Goal: Information Seeking & Learning: Learn about a topic

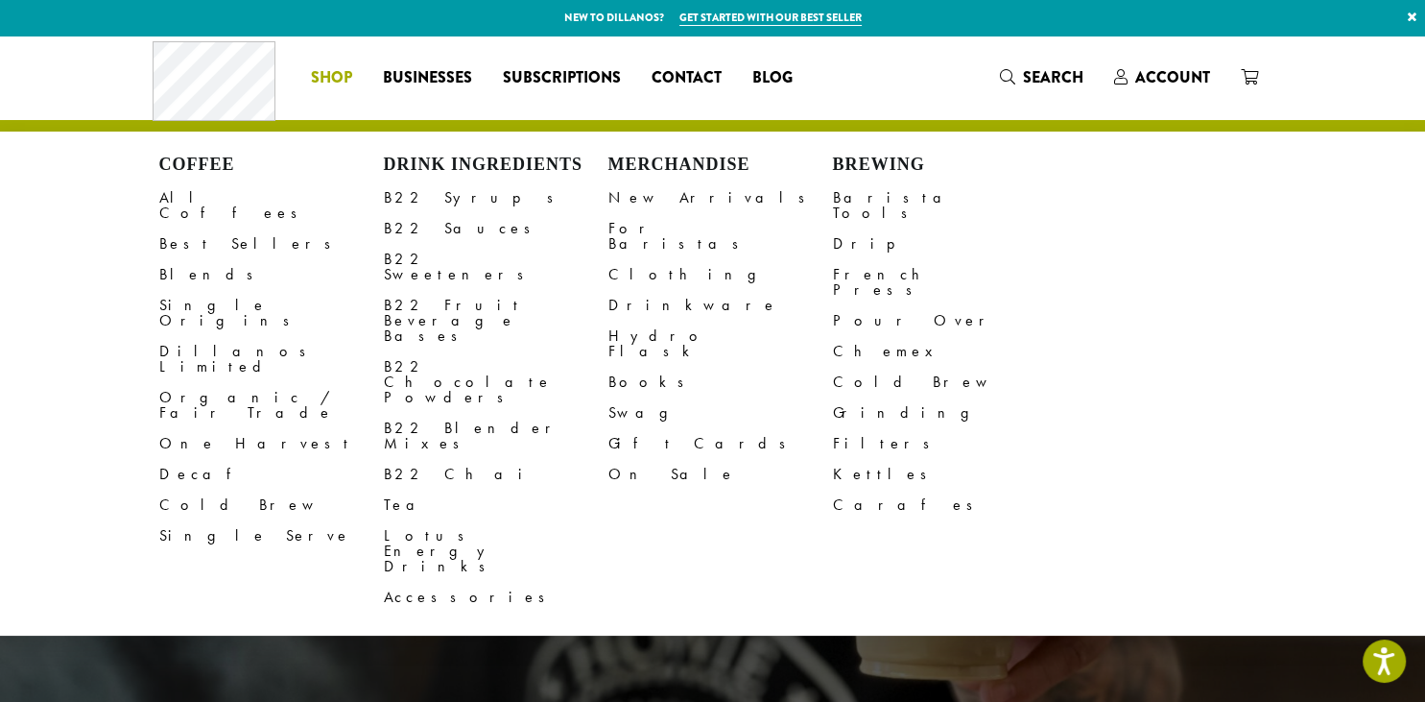
click at [322, 74] on li "Coffee All Coffees Best Sellers Blends Single Origins Dillanos Limited Organic …" at bounding box center [332, 77] width 72 height 31
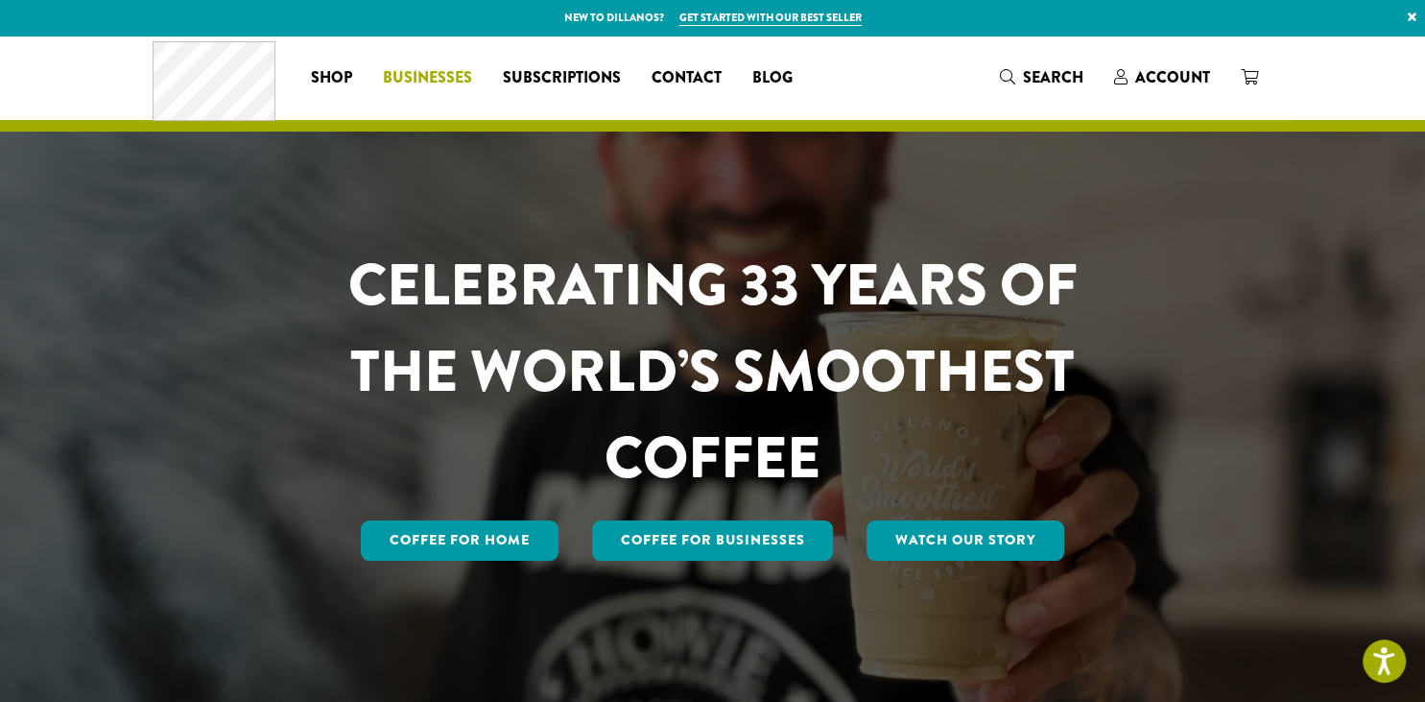
click at [440, 67] on span "Businesses" at bounding box center [427, 78] width 89 height 24
click at [697, 75] on span "Contact" at bounding box center [687, 78] width 70 height 24
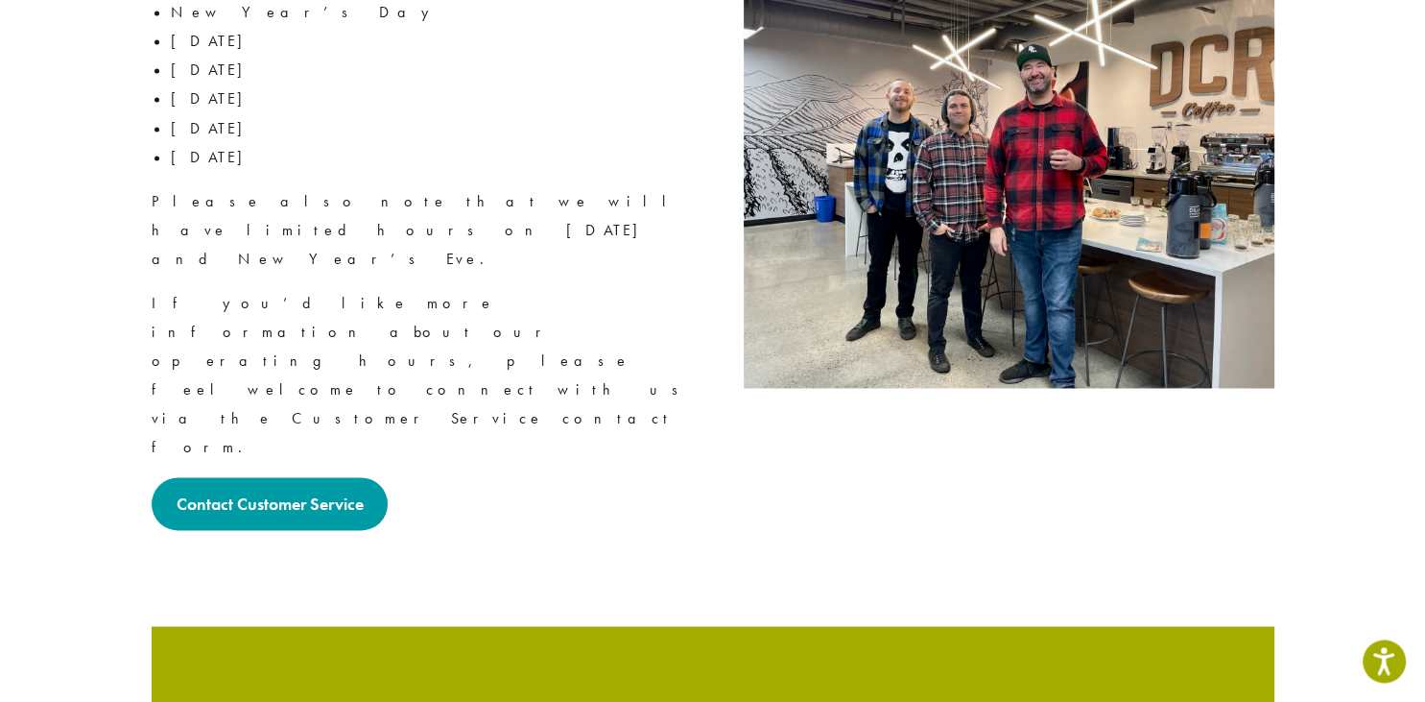
scroll to position [3356, 0]
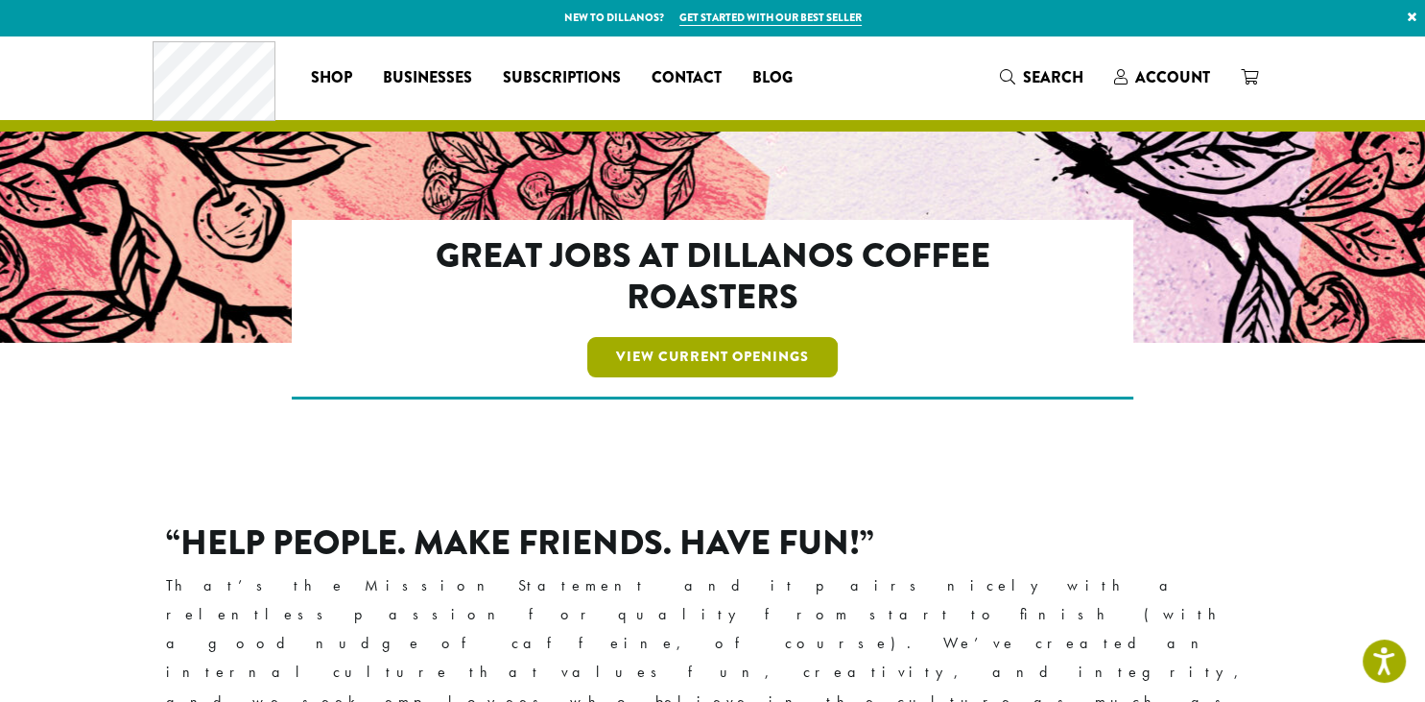
click at [816, 364] on link "View Current Openings" at bounding box center [712, 357] width 251 height 40
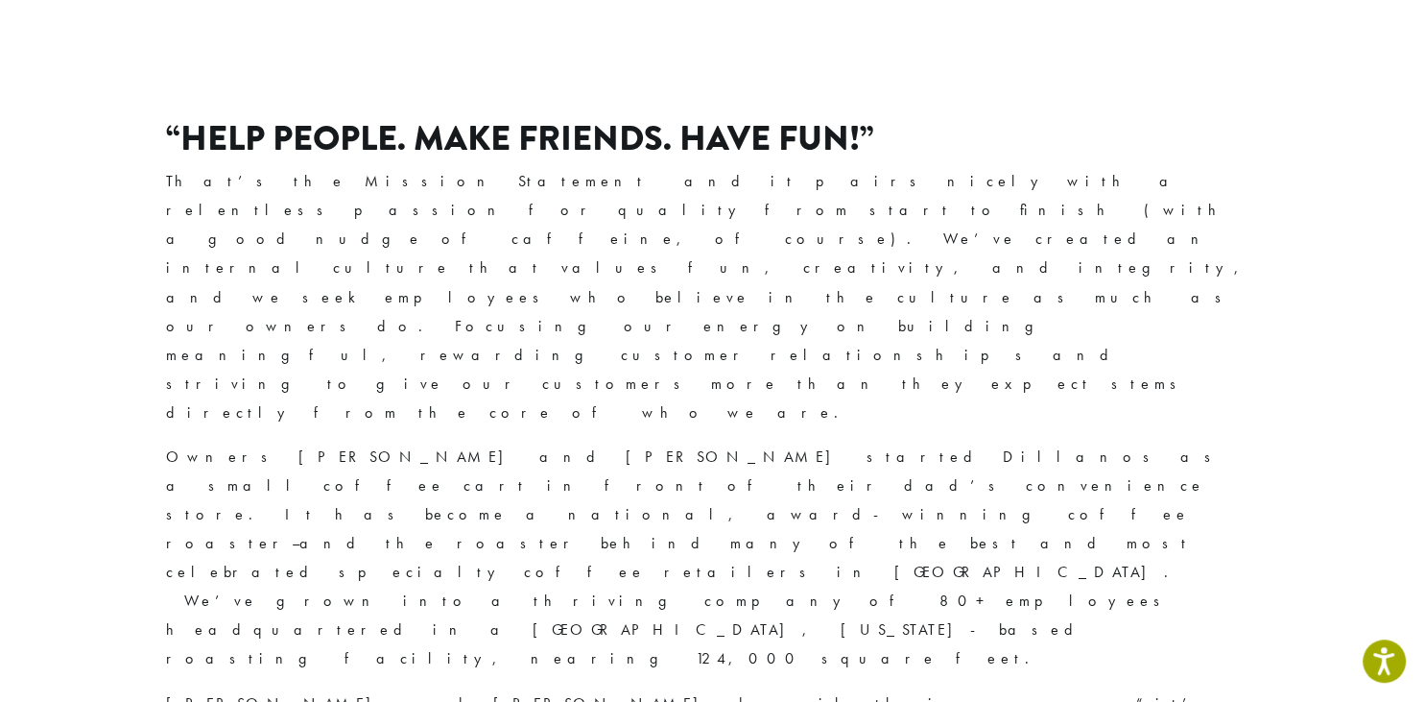
scroll to position [405, 0]
